Goal: Transaction & Acquisition: Subscribe to service/newsletter

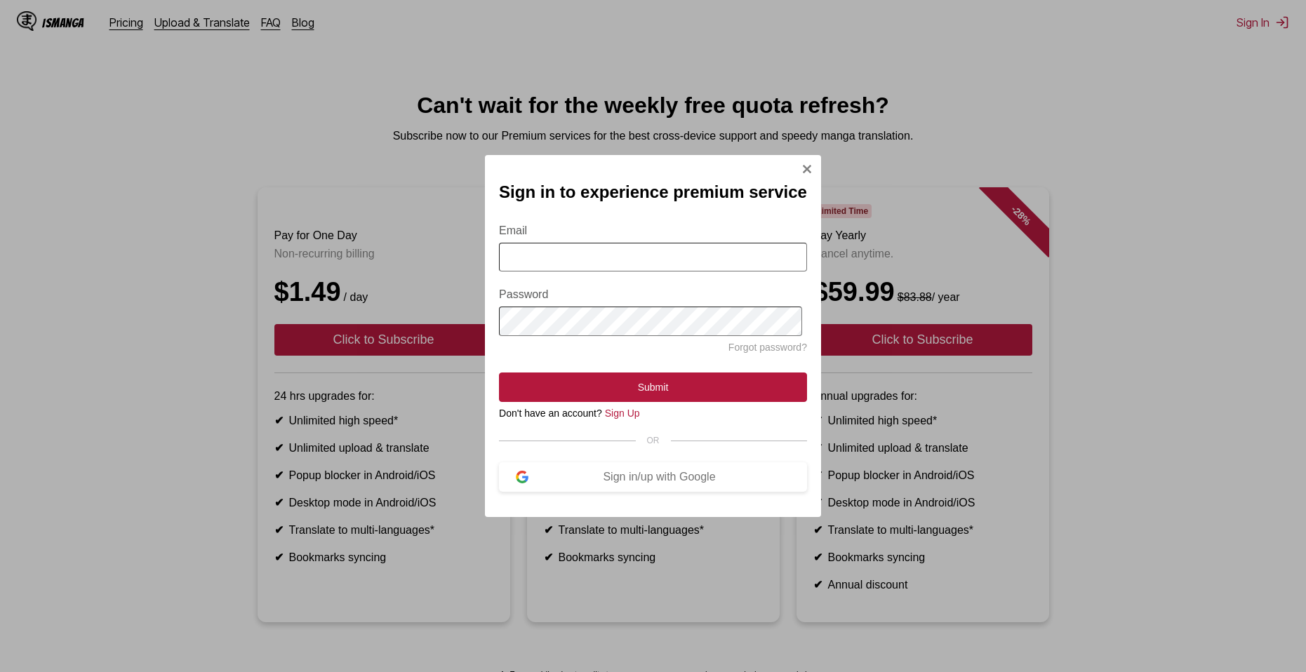
click at [623, 279] on form "Email Password Forgot password? Submit" at bounding box center [653, 305] width 308 height 194
click at [588, 470] on button "Sign in/up with Google" at bounding box center [653, 476] width 308 height 29
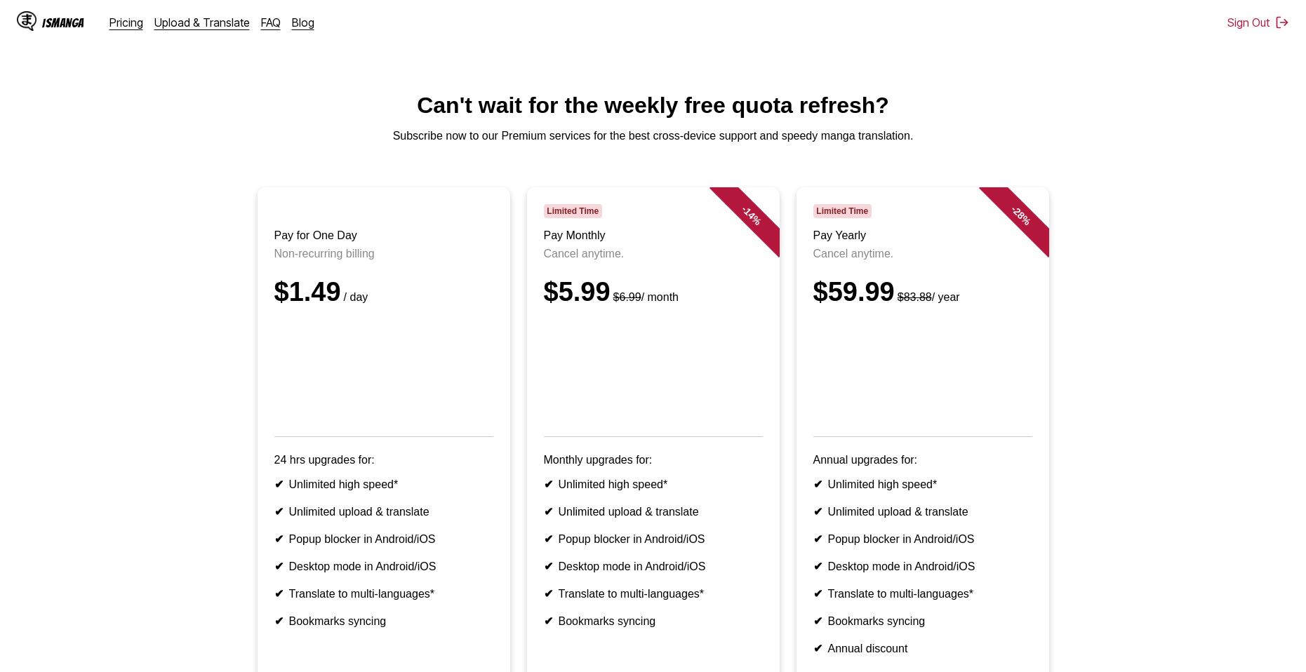
click at [773, 669] on article "- 14 % Limited Time Pay Monthly Cancel anytime. $5.99 $6.99 / month Monthly upg…" at bounding box center [653, 436] width 253 height 499
